Goal: Check status: Check status

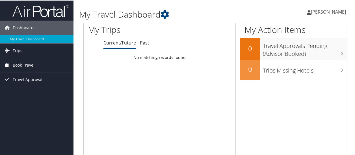
click at [29, 62] on span "Book Travel" at bounding box center [24, 64] width 22 height 14
click at [18, 50] on span "Trips" at bounding box center [18, 50] width 10 height 14
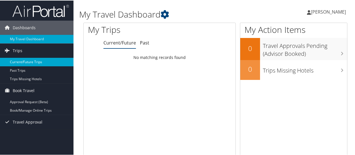
click at [25, 60] on link "Current/Future Trips" at bounding box center [36, 61] width 73 height 8
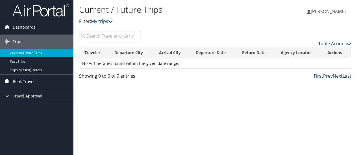
click at [25, 80] on span "Book Travel" at bounding box center [24, 81] width 22 height 14
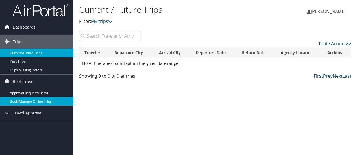
click at [25, 101] on link "Book/Manage Online Trips" at bounding box center [36, 101] width 73 height 8
click at [32, 98] on link "Book/Manage Online Trips" at bounding box center [36, 101] width 73 height 8
